Goal: Task Accomplishment & Management: Complete application form

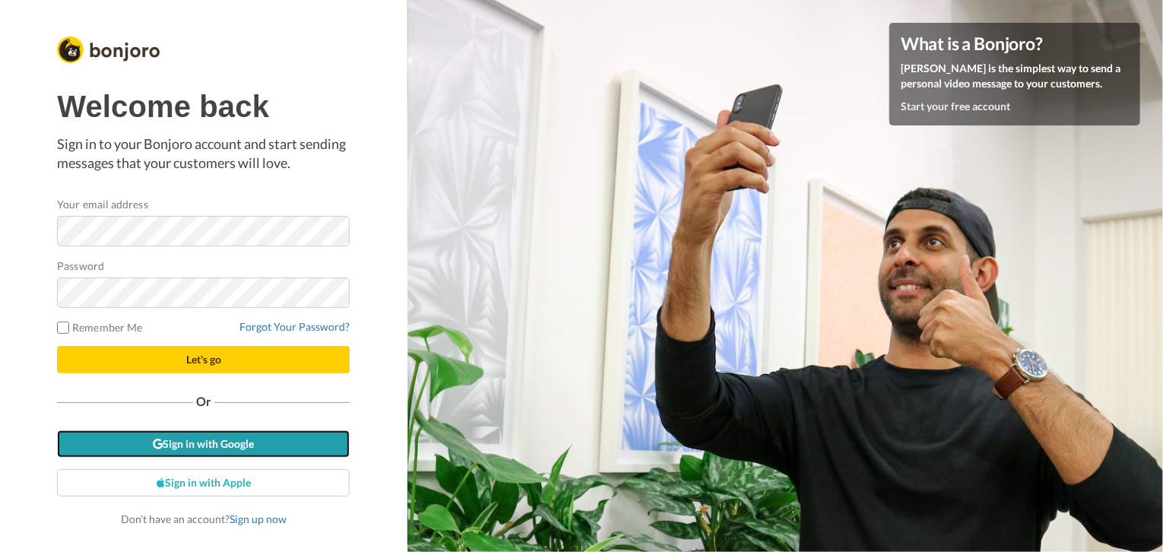
click at [293, 444] on link "Sign in with Google" at bounding box center [203, 443] width 293 height 27
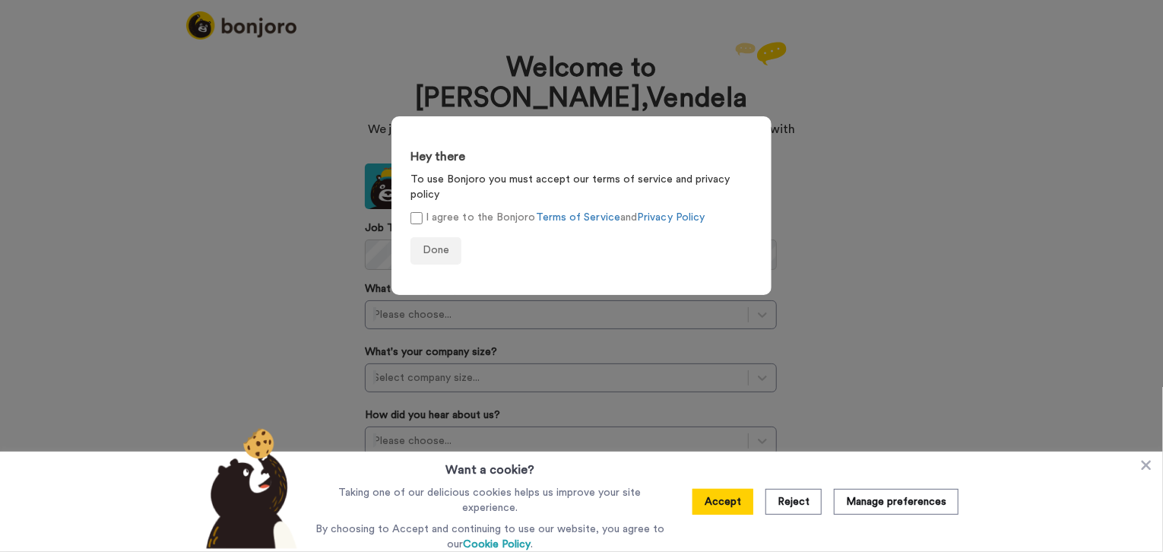
click at [998, 342] on div "Hey there To use Bonjoro you must accept our terms of service and privacy polic…" at bounding box center [581, 276] width 1163 height 552
click at [443, 210] on label "I agree to the Bonjoro Terms of Service and Privacy Policy" at bounding box center [558, 218] width 294 height 16
